Goal: Find specific page/section: Find specific page/section

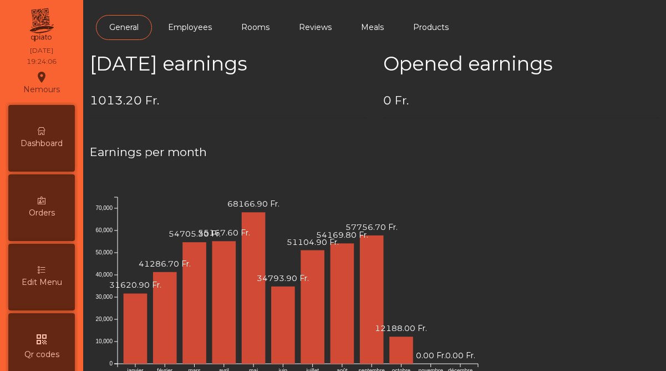
scroll to position [572, 0]
click at [44, 135] on div "Dashboard" at bounding box center [41, 138] width 67 height 67
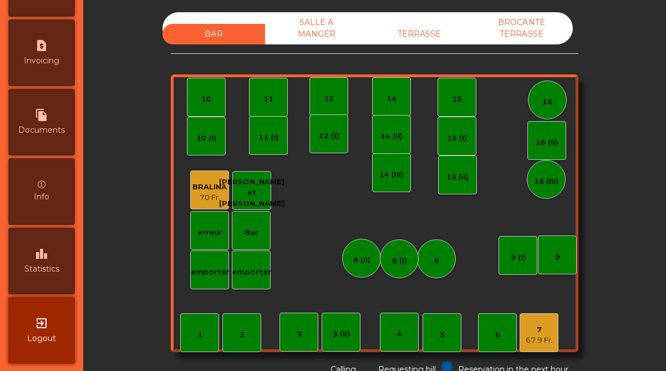
scroll to position [572, 0]
click at [50, 260] on div "leaderboard Statistics" at bounding box center [41, 259] width 67 height 67
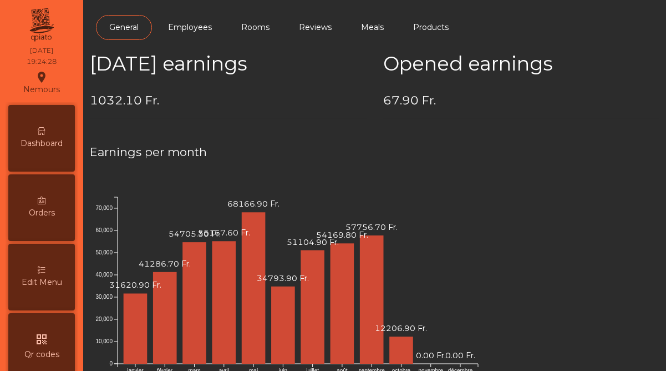
click at [39, 130] on icon at bounding box center [42, 131] width 8 height 8
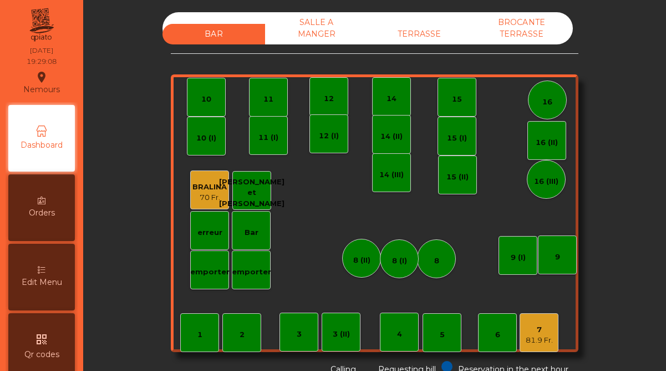
click at [544, 333] on div "7" at bounding box center [539, 329] width 27 height 11
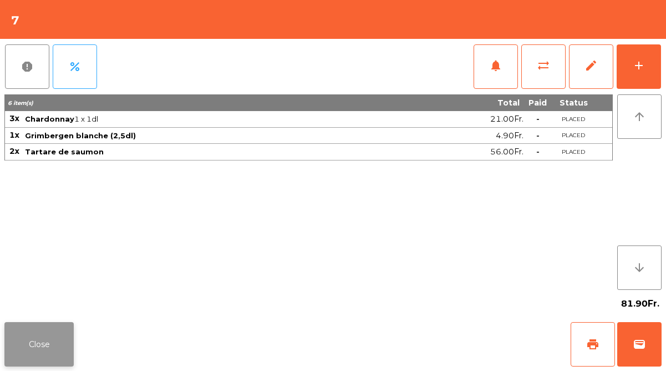
click at [52, 342] on button "Close" at bounding box center [38, 344] width 69 height 44
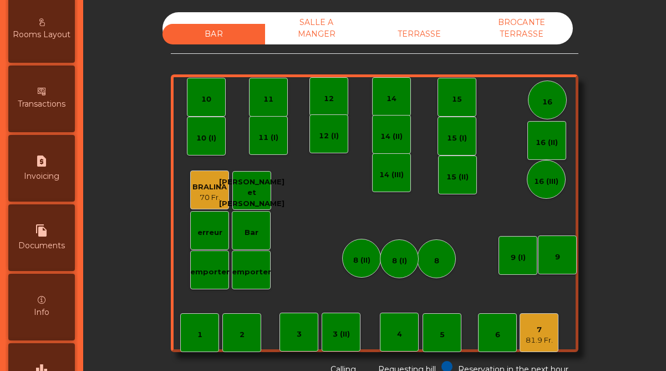
scroll to position [572, 0]
